Goal: Transaction & Acquisition: Purchase product/service

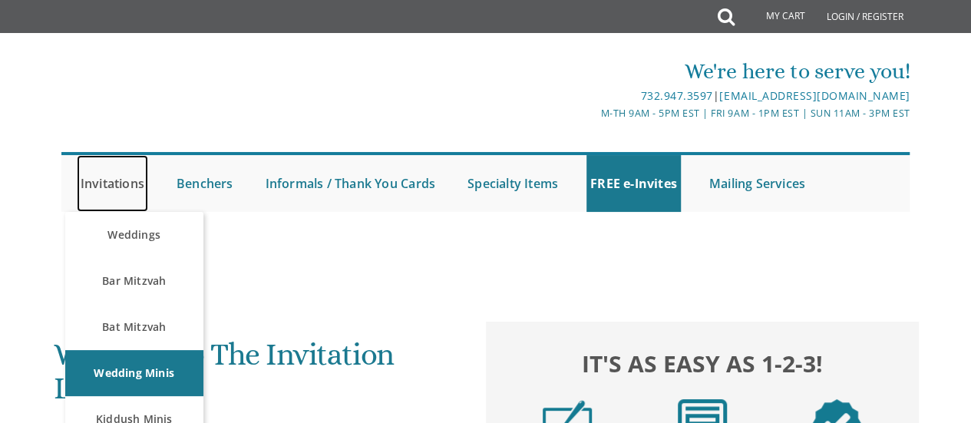
click at [126, 183] on link "Invitations" at bounding box center [112, 183] width 71 height 57
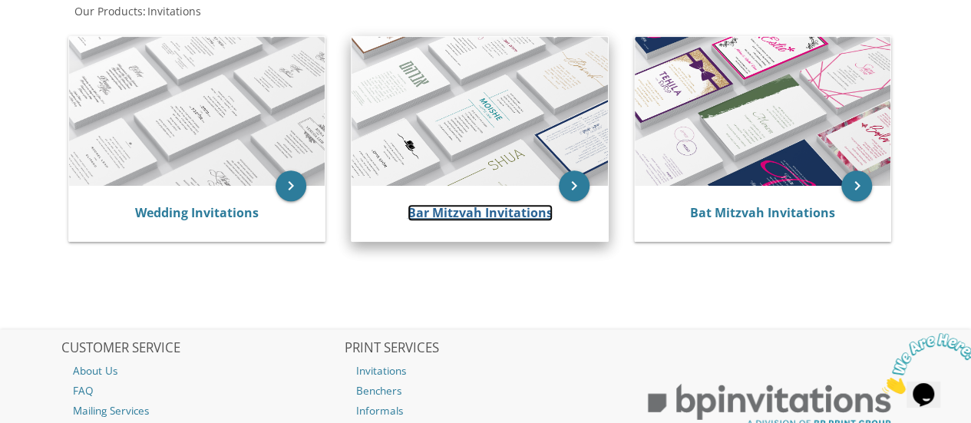
click at [414, 210] on link "Bar Mitzvah Invitations" at bounding box center [480, 212] width 145 height 17
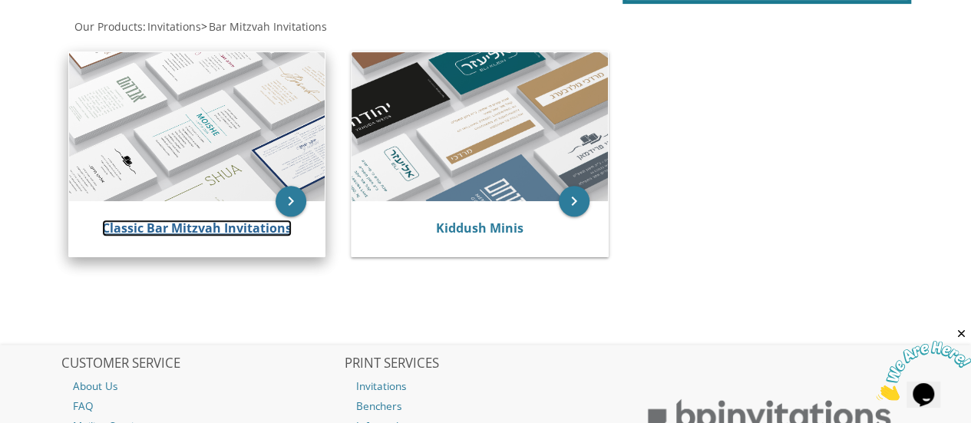
click at [217, 220] on link "Classic Bar Mitzvah Invitations" at bounding box center [197, 228] width 190 height 17
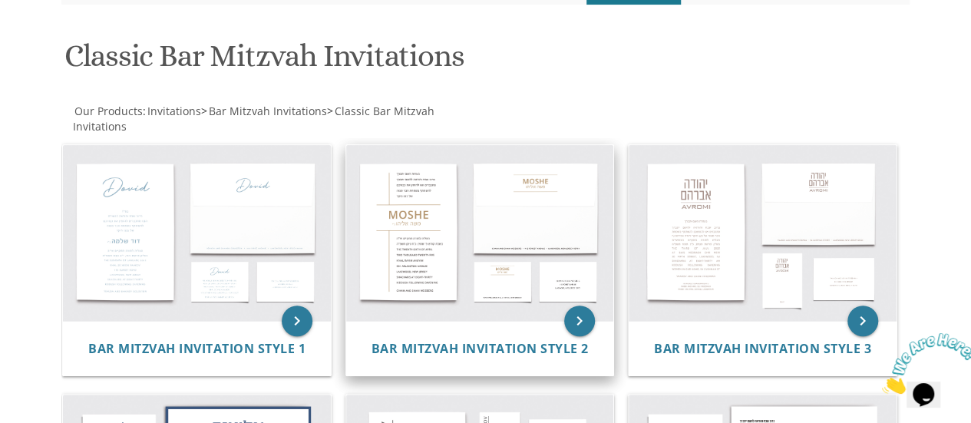
scroll to position [230, 0]
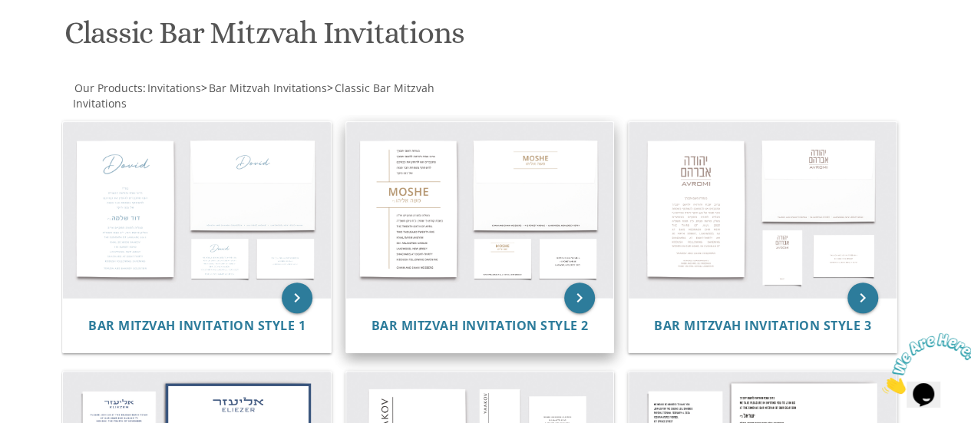
click at [475, 271] on img at bounding box center [480, 210] width 268 height 176
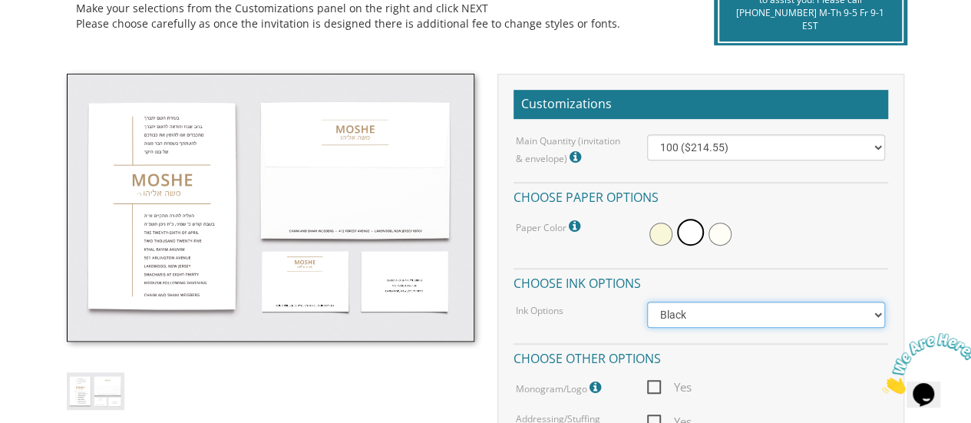
click at [685, 310] on select "Black Colored Ink ($65.00) Black + One Color ($100.00) Two Colors ($137.95)" at bounding box center [766, 315] width 239 height 26
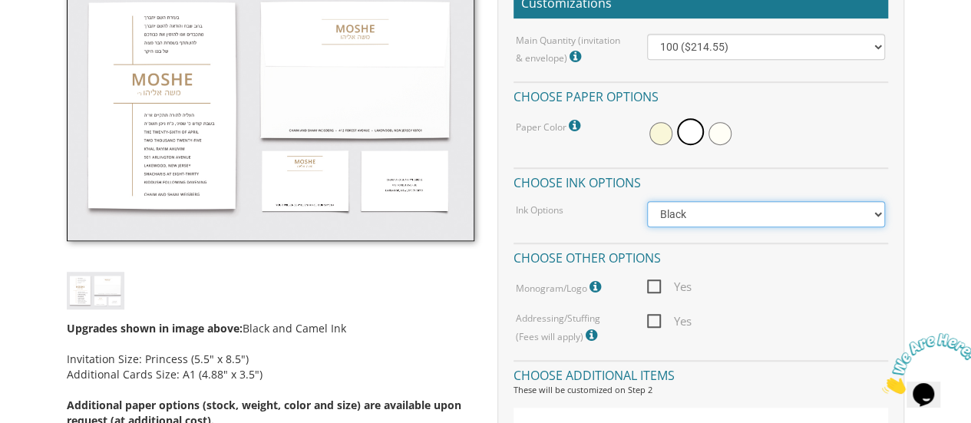
scroll to position [461, 0]
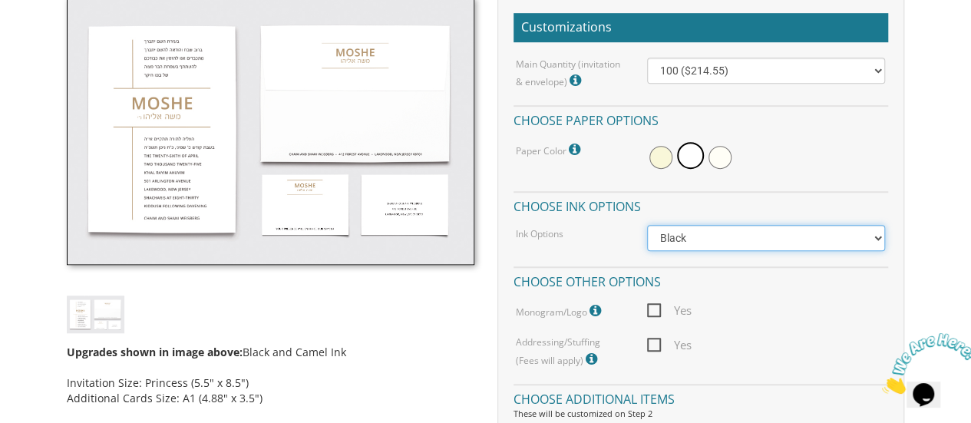
click at [662, 242] on select "Black Colored Ink ($65.00) Black + One Color ($100.00) Two Colors ($137.95)" at bounding box center [766, 238] width 239 height 26
select select "Black + One Color"
click at [647, 225] on select "Black Colored Ink ($65.00) Black + One Color ($100.00) Two Colors ($137.95)" at bounding box center [766, 238] width 239 height 26
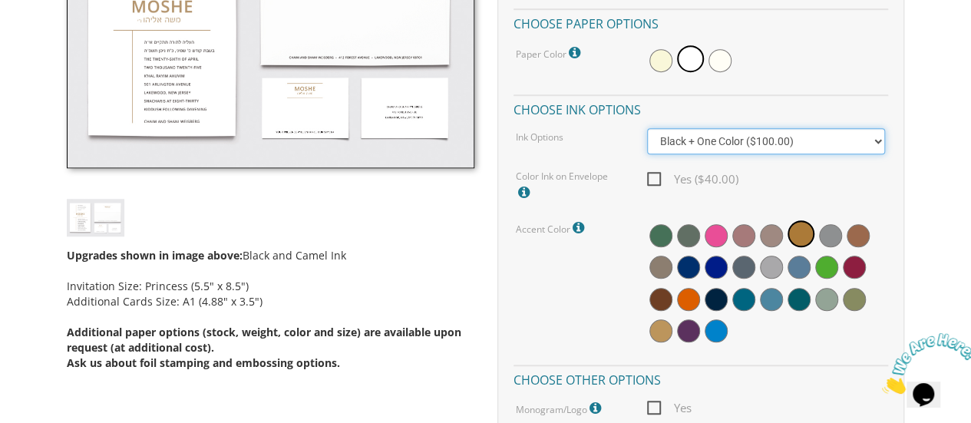
scroll to position [538, 0]
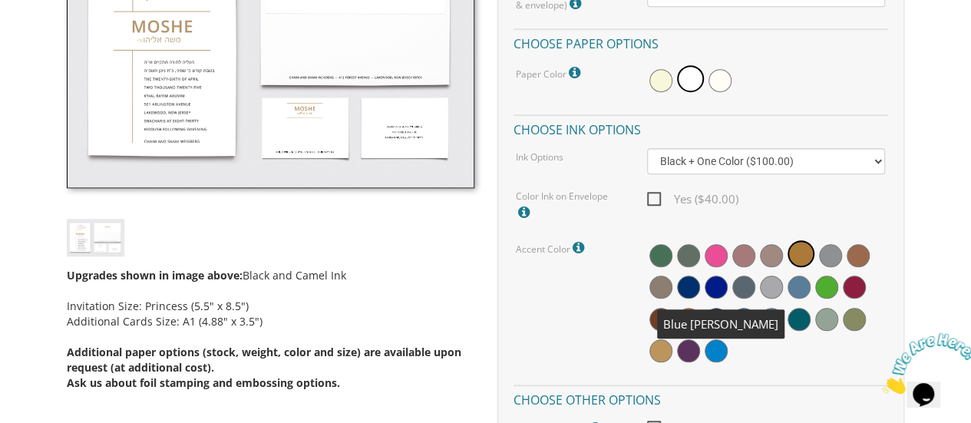
click at [690, 286] on span at bounding box center [688, 287] width 23 height 23
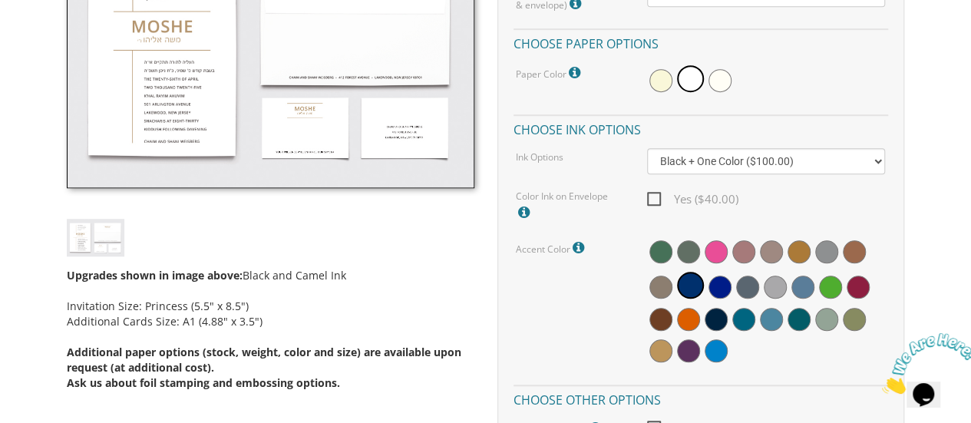
scroll to position [384, 0]
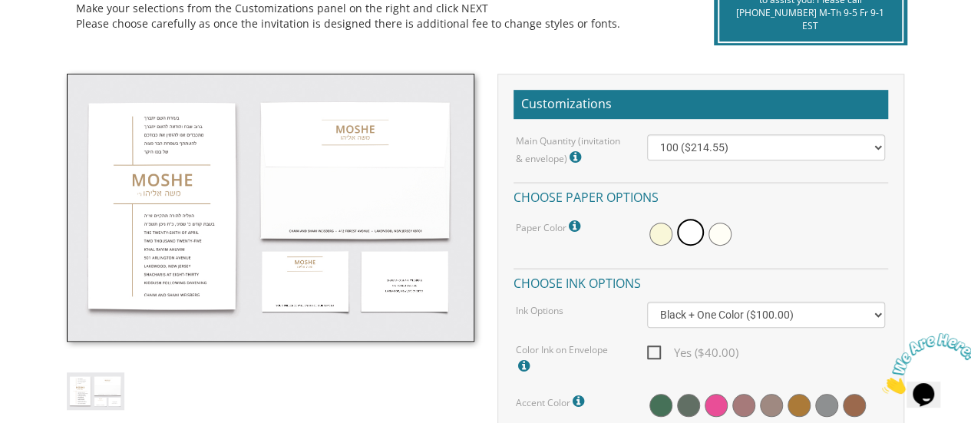
click at [177, 184] on img at bounding box center [270, 208] width 407 height 268
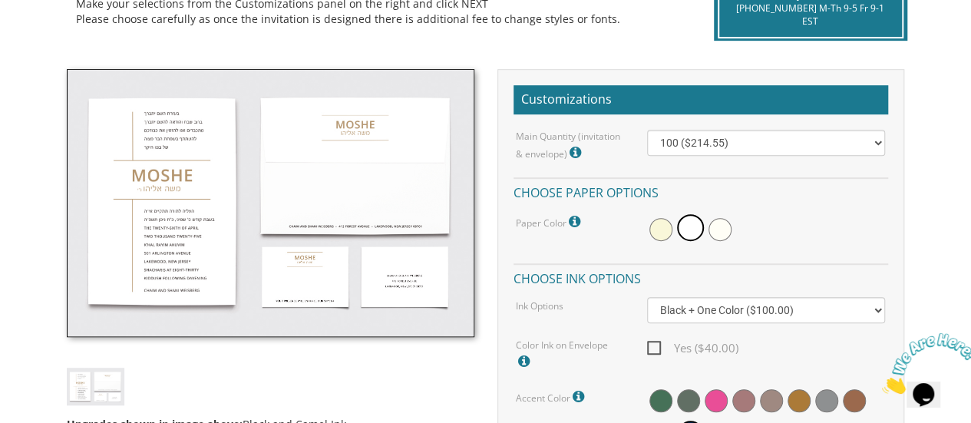
scroll to position [461, 0]
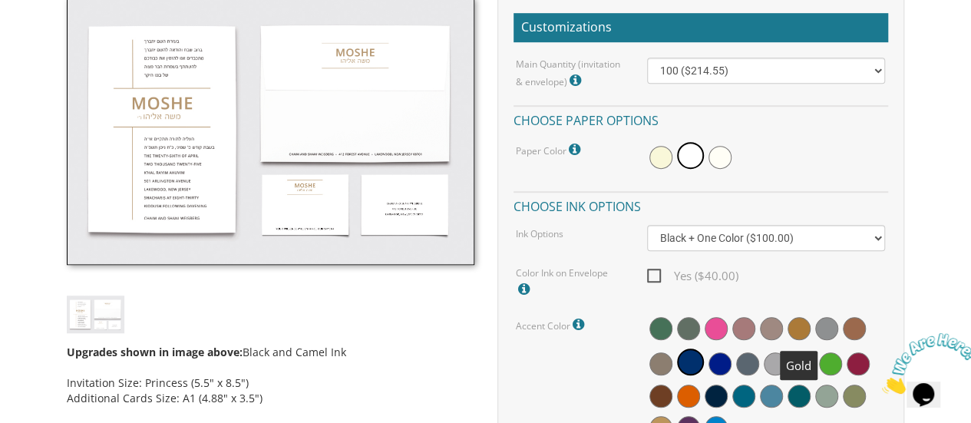
click at [797, 332] on span at bounding box center [799, 328] width 23 height 23
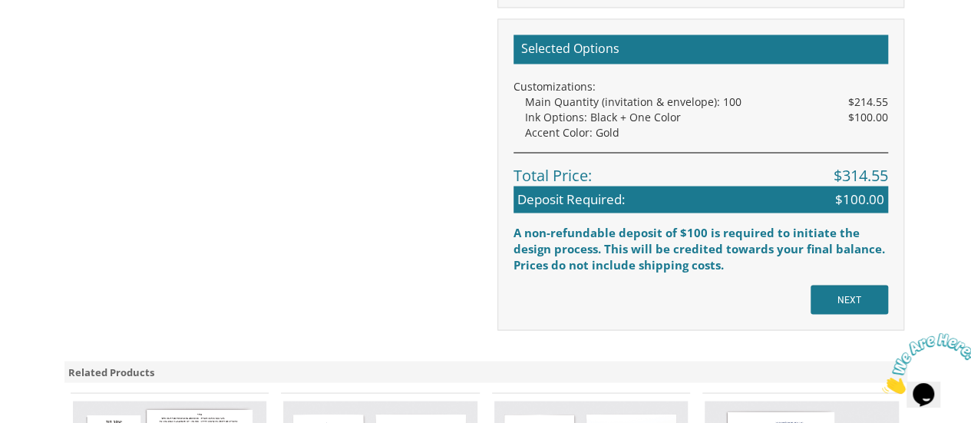
scroll to position [1305, 0]
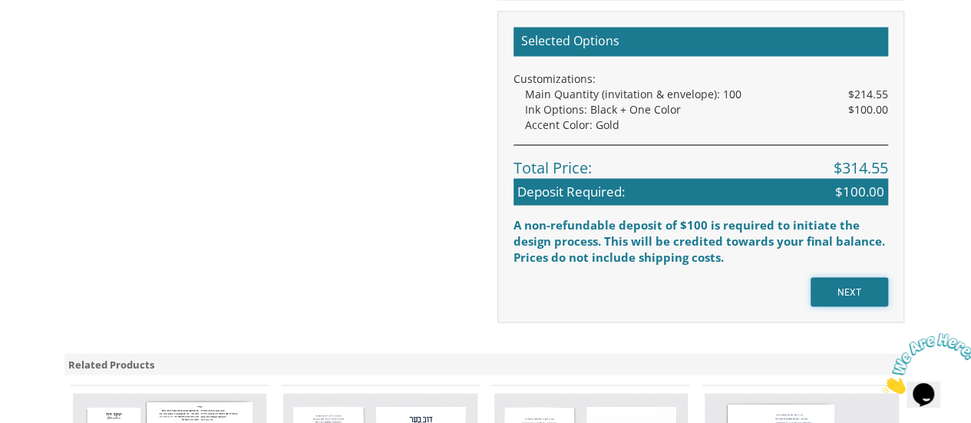
click at [846, 291] on input "NEXT" at bounding box center [850, 291] width 78 height 29
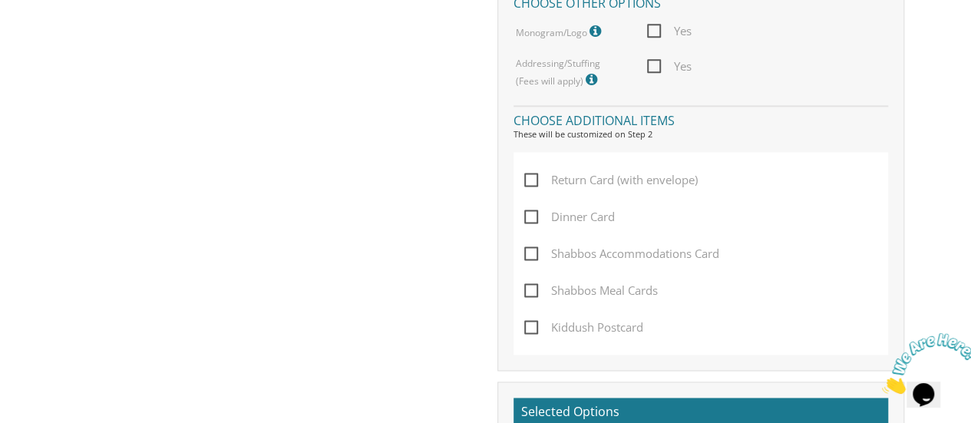
scroll to position [922, 0]
